Goal: Check status

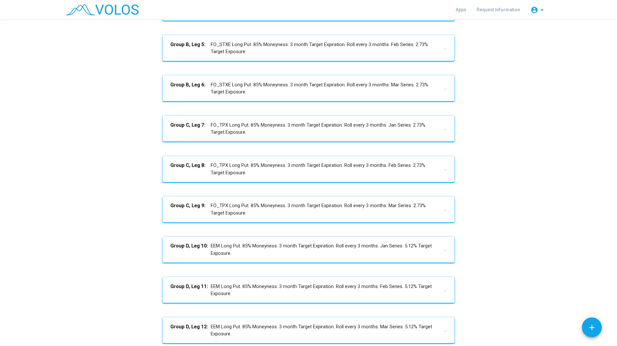
scroll to position [242, 0]
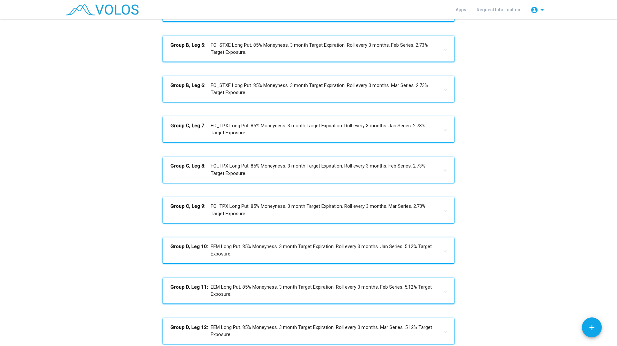
drag, startPoint x: 184, startPoint y: 86, endPoint x: 339, endPoint y: 89, distance: 154.5
click at [339, 89] on mat-panel-title "Group B, Leg 6: FO_STXE Long Put. 85% Moneyness. 3 month Target Expiration. Rol…" at bounding box center [304, 89] width 268 height 15
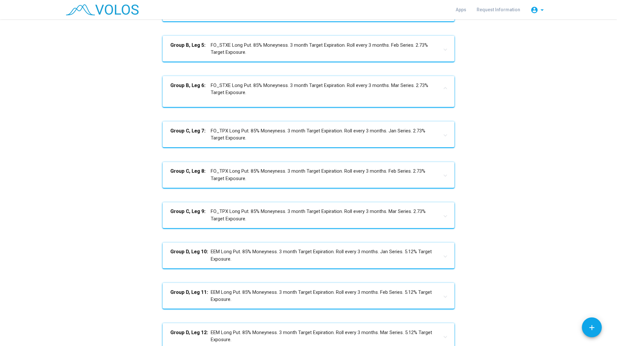
drag, startPoint x: 339, startPoint y: 89, endPoint x: 288, endPoint y: 92, distance: 51.0
click at [288, 92] on mat-panel-title "Group B, Leg 6: FO_STXE Long Put. 85% Moneyness. 3 month Target Expiration. Rol…" at bounding box center [304, 89] width 268 height 15
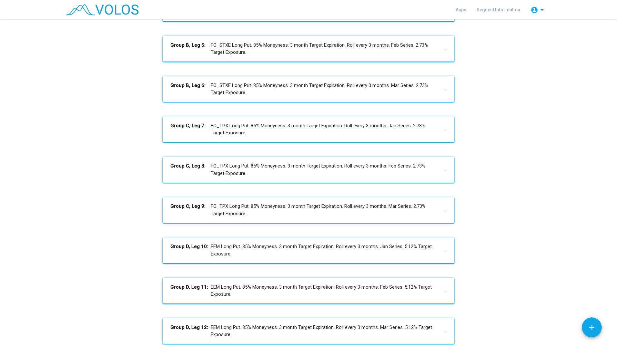
drag, startPoint x: 255, startPoint y: 94, endPoint x: 72, endPoint y: 83, distance: 183.9
click at [72, 83] on div "15%OTM ACWI Full Structure v5 Start Date: 2014-04-01 Initial Value: 100 Framewo…" at bounding box center [307, 94] width 485 height 582
click at [502, 92] on div "15%OTM ACWI Full Structure v5 Start Date: 2014-04-01 Initial Value: 100 Framewo…" at bounding box center [307, 94] width 485 height 582
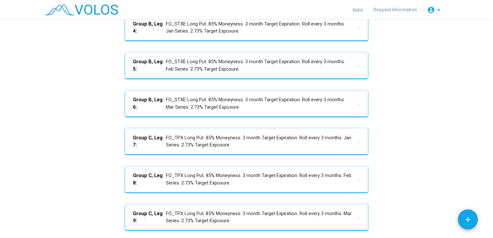
scroll to position [210, 0]
